Goal: Go to known website: Access a specific website the user already knows

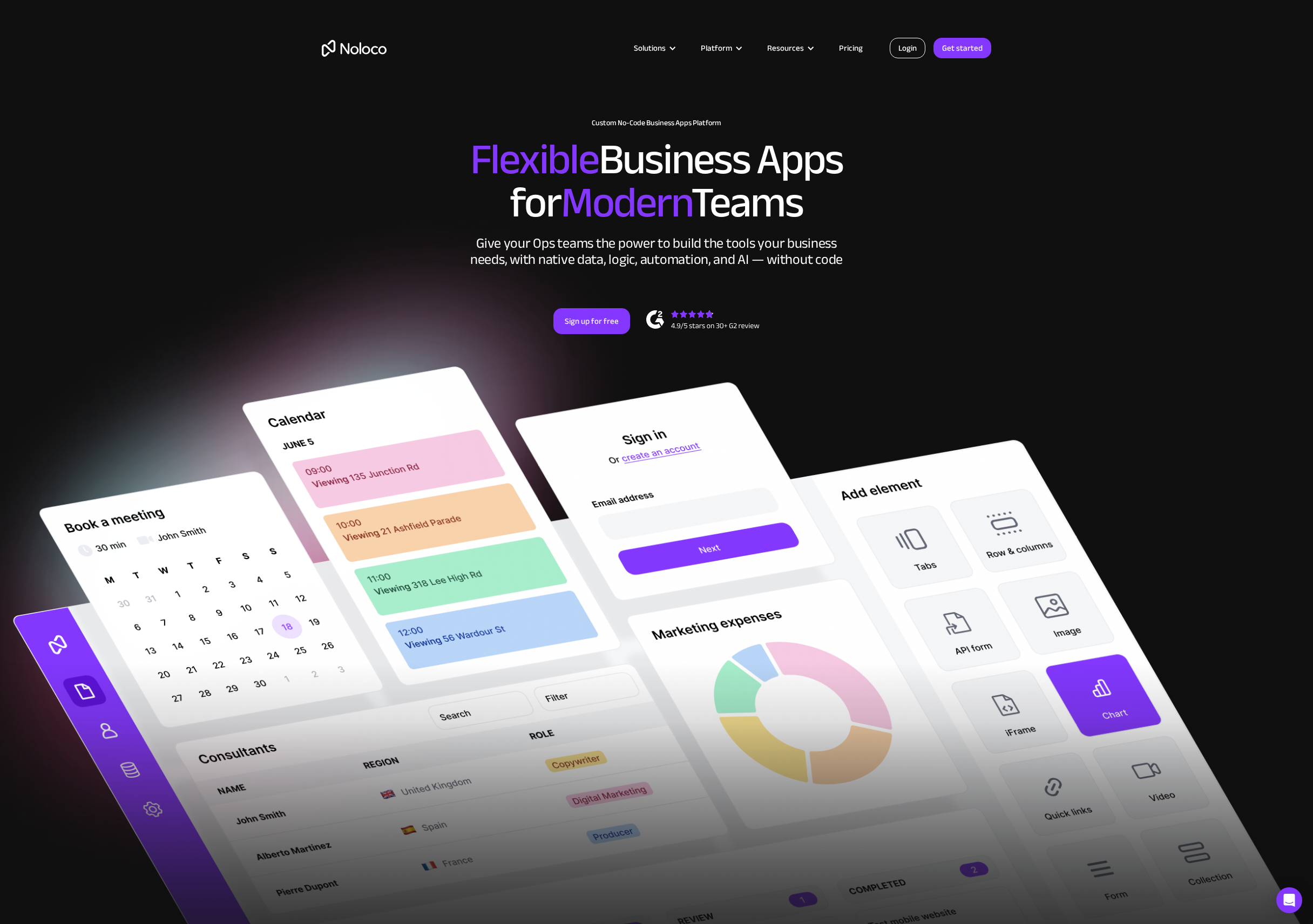
click at [911, 45] on link "Login" at bounding box center [907, 48] width 36 height 21
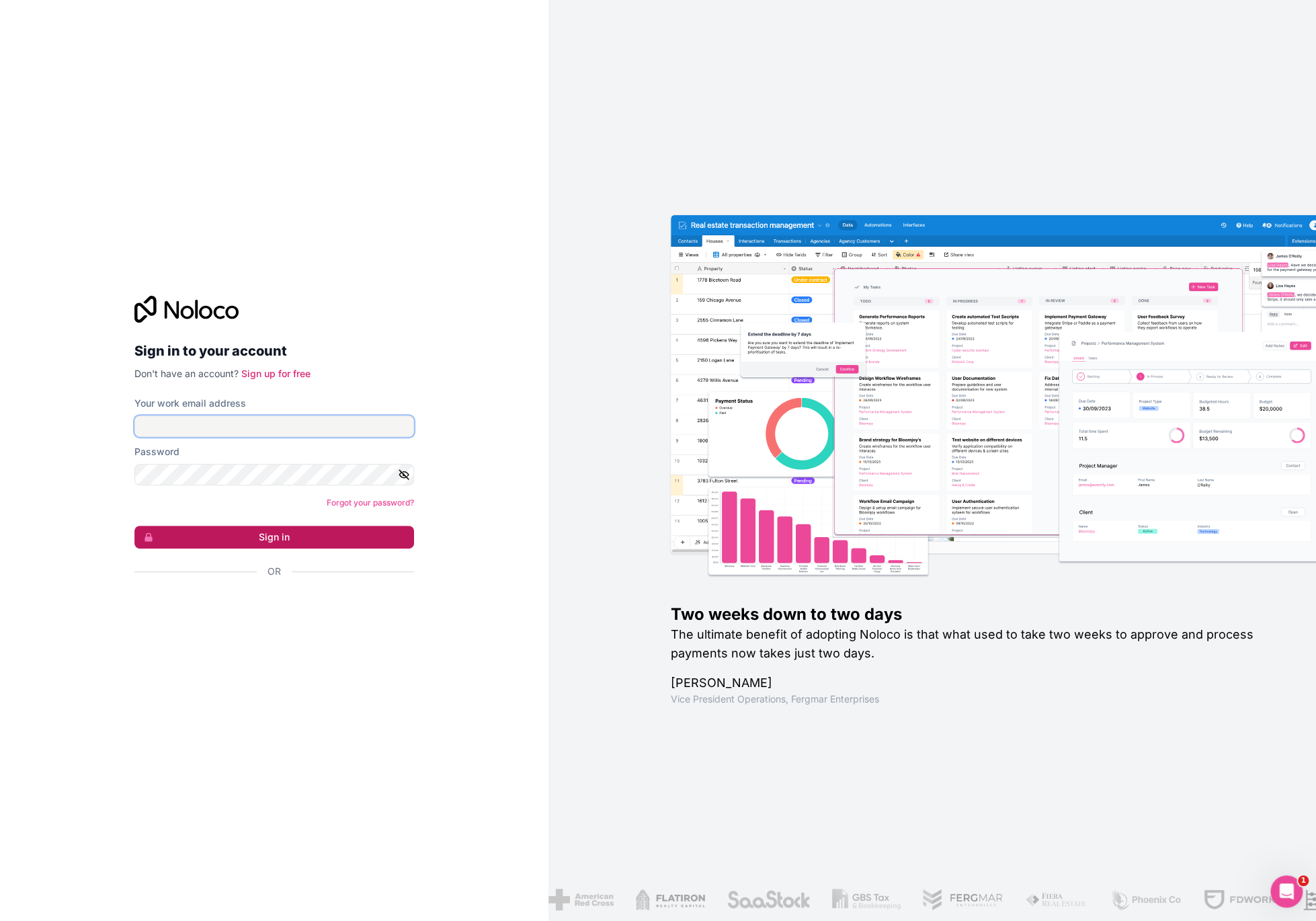
type input "[EMAIL_ADDRESS][DOMAIN_NAME]"
click at [277, 531] on button "Sign in" at bounding box center [274, 537] width 280 height 23
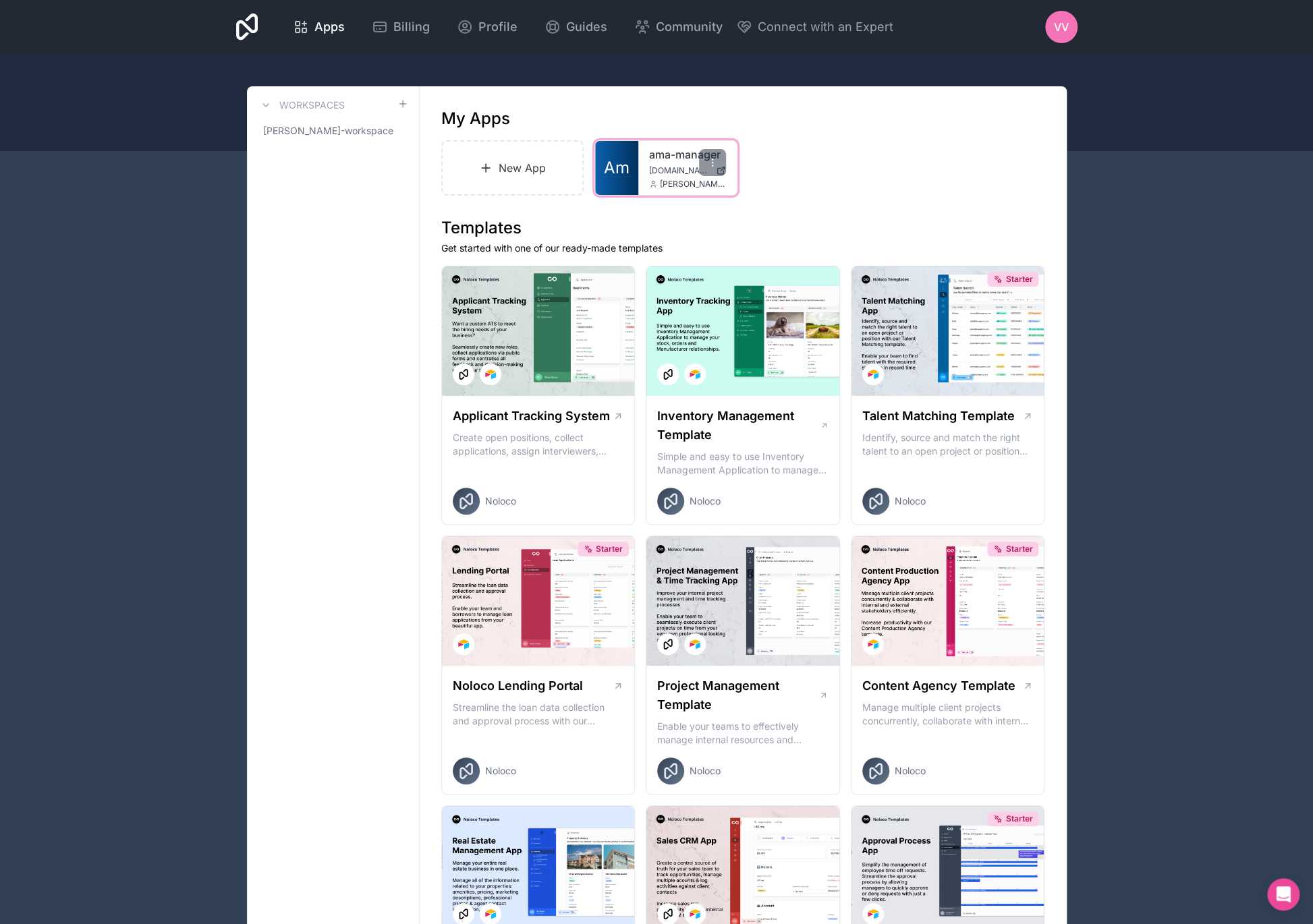
click at [667, 154] on link "ama-manager" at bounding box center [687, 155] width 77 height 16
